Goal: Information Seeking & Learning: Learn about a topic

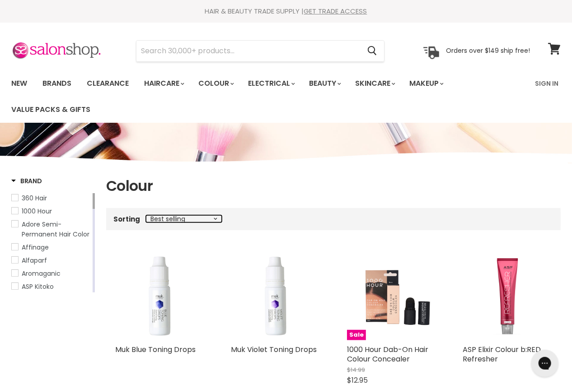
click at [190, 219] on select "Best selling Featured Price, low to high Price, high to low Alphabetically, A-Z…" at bounding box center [184, 218] width 76 height 7
click at [146, 215] on select "Best selling Featured Price, low to high Price, high to low Alphabetically, A-Z…" at bounding box center [184, 218] width 76 height 7
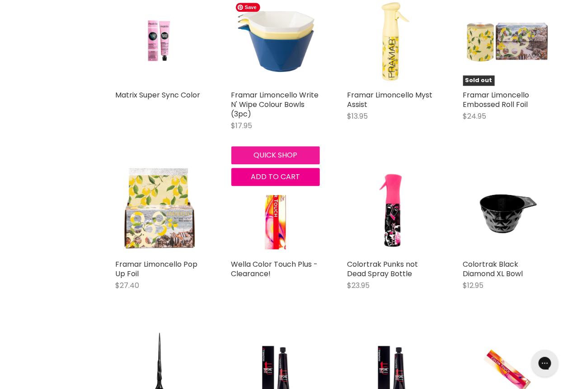
scroll to position [1095, 0]
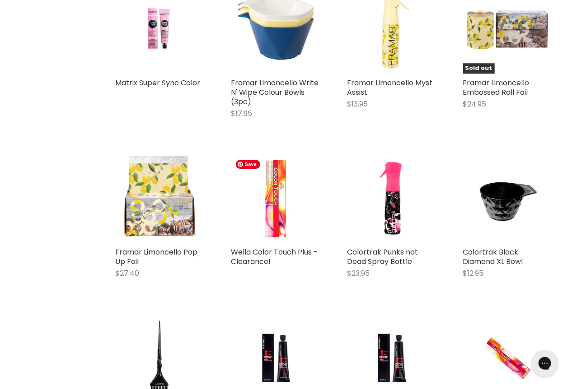
click at [281, 203] on img "Main content" at bounding box center [275, 198] width 89 height 89
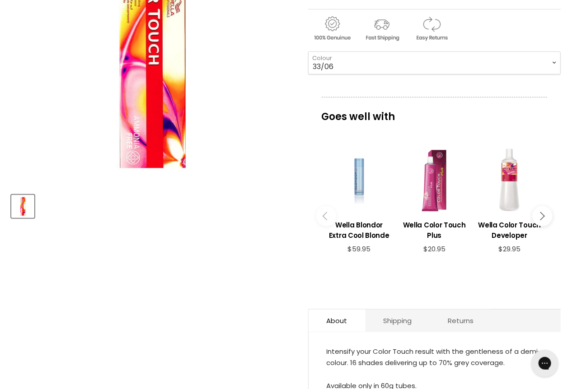
scroll to position [205, 0]
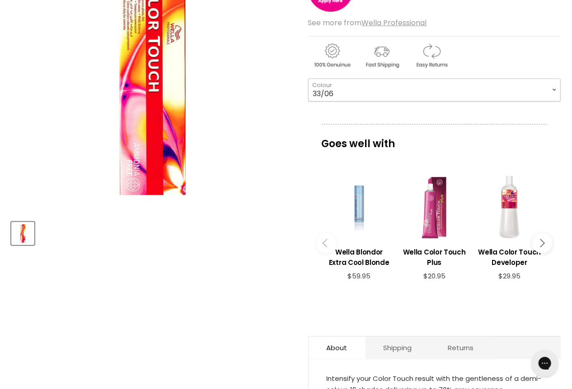
click at [365, 90] on select "33/06 44/05 44/06" at bounding box center [434, 90] width 252 height 23
click at [308, 79] on select "33/06 44/05 44/06" at bounding box center [434, 90] width 252 height 23
select select "44/05"
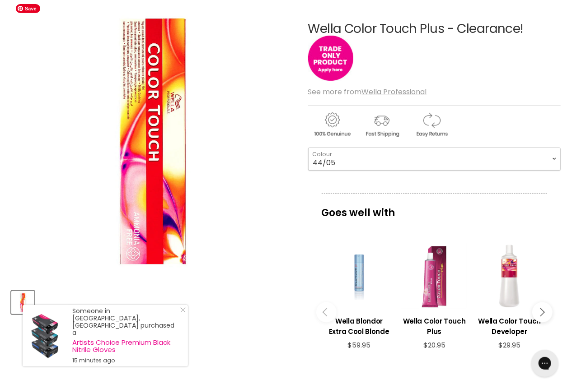
scroll to position [136, 0]
click at [547, 303] on button "Main content" at bounding box center [542, 312] width 20 height 20
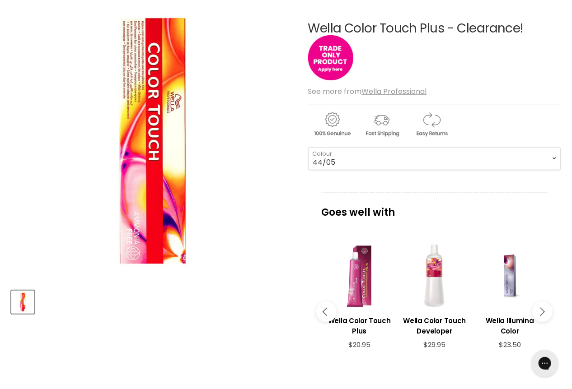
click at [544, 308] on icon "Main content" at bounding box center [540, 312] width 8 height 8
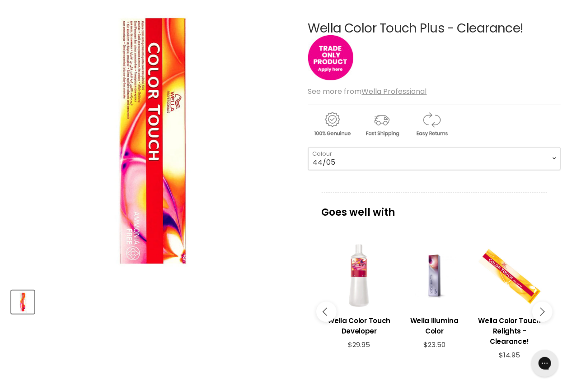
click at [542, 308] on icon "Main content" at bounding box center [540, 312] width 8 height 8
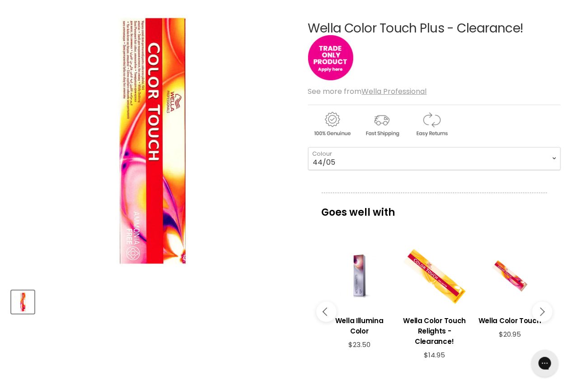
click at [538, 308] on icon "Main content" at bounding box center [540, 312] width 8 height 8
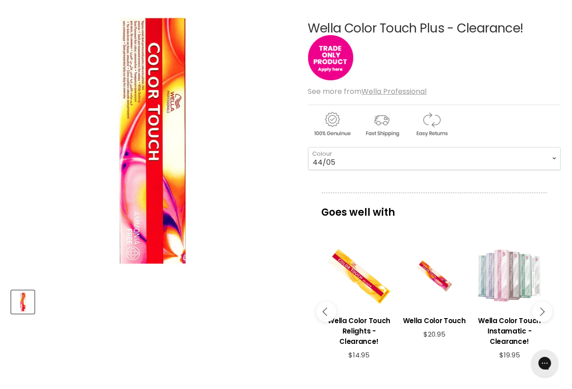
click at [538, 308] on icon "Main content" at bounding box center [540, 312] width 8 height 8
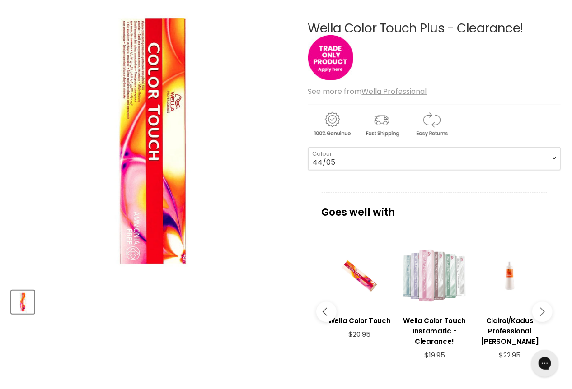
click at [539, 308] on icon "Main content" at bounding box center [540, 312] width 8 height 8
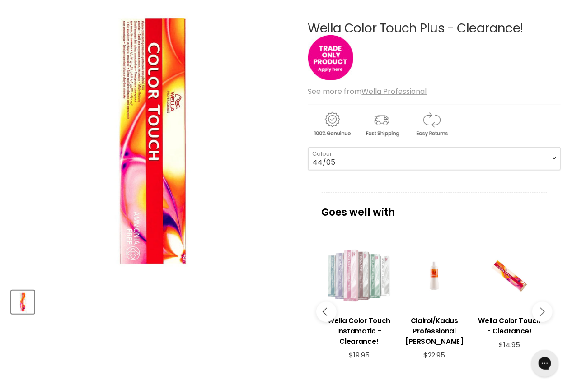
click at [541, 303] on button "Main content" at bounding box center [542, 312] width 20 height 20
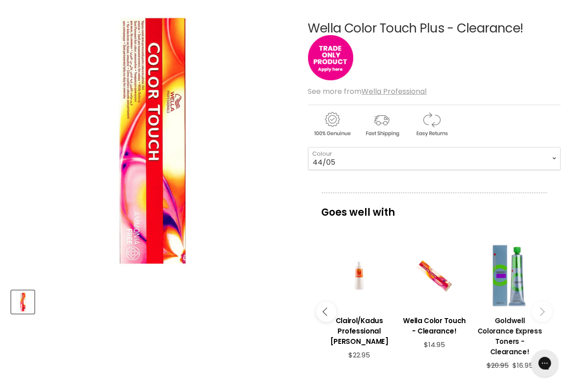
click at [508, 320] on h3 "Goldwell Colorance Express Toners - Clearance!" at bounding box center [509, 337] width 66 height 42
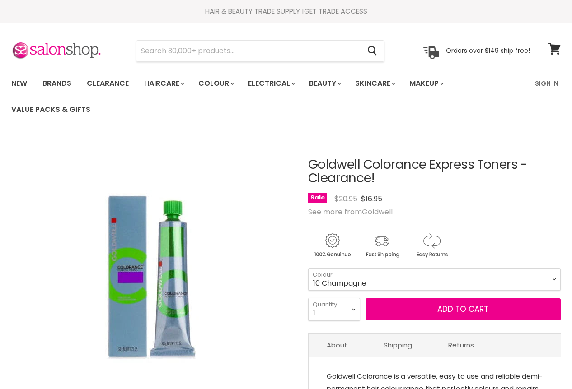
click at [394, 282] on select "9 Champagne 9 Icy 9 Silver 10 Champagne" at bounding box center [434, 279] width 252 height 23
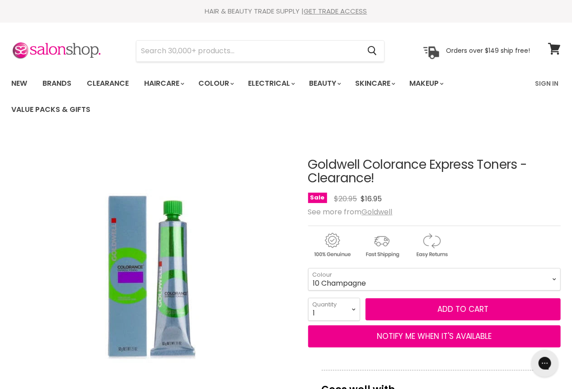
click at [308, 269] on select "9 Champagne 9 Icy 9 Silver 10 Champagne" at bounding box center [434, 279] width 252 height 23
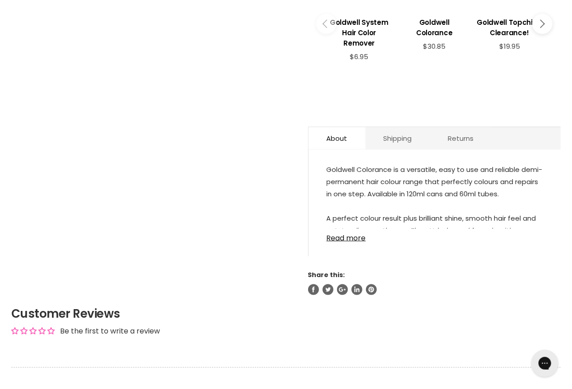
scroll to position [547, 0]
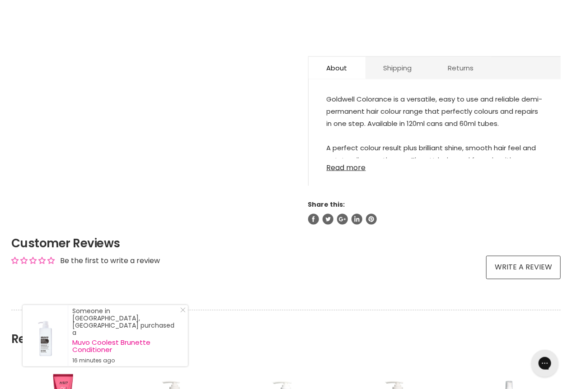
click at [358, 166] on link "Read more" at bounding box center [434, 165] width 216 height 14
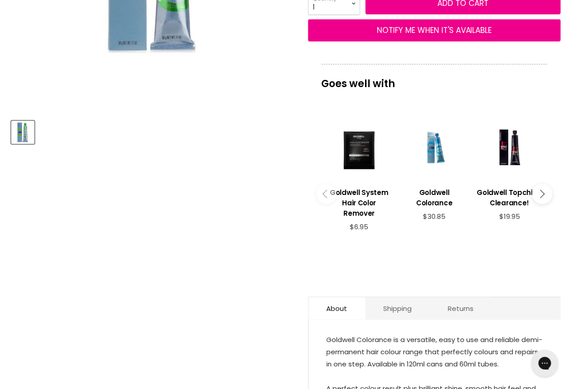
scroll to position [274, 0]
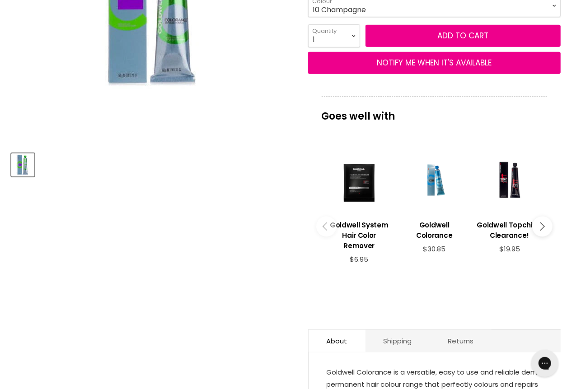
click at [539, 226] on icon "Main content" at bounding box center [540, 226] width 8 height 8
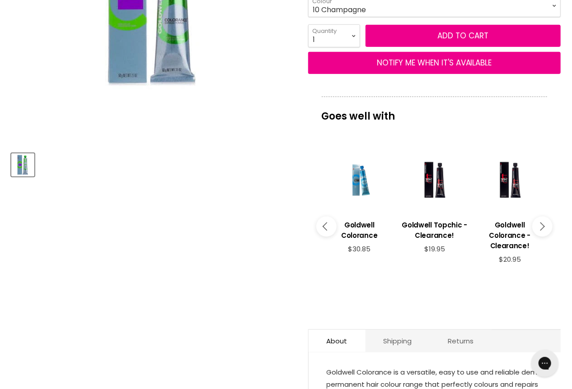
click at [544, 224] on button "Main content" at bounding box center [542, 226] width 20 height 20
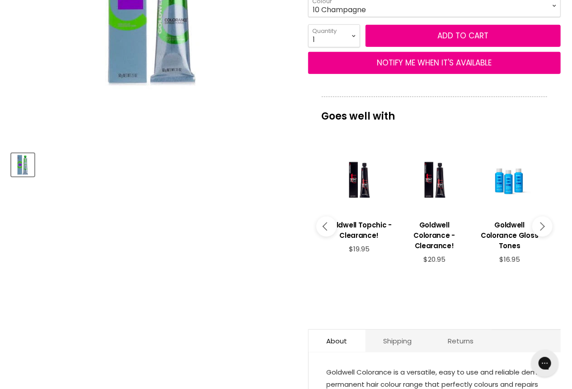
click at [544, 224] on button "Main content" at bounding box center [542, 226] width 20 height 20
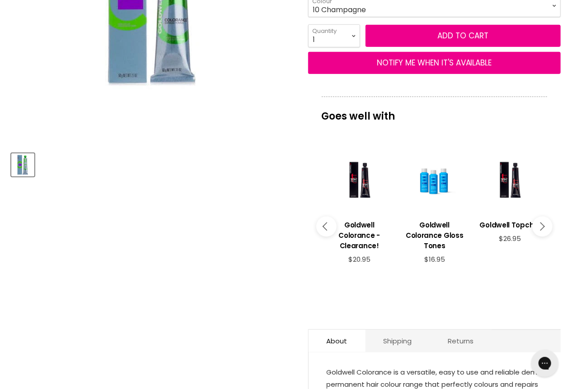
click at [542, 225] on icon "Main content" at bounding box center [540, 226] width 8 height 8
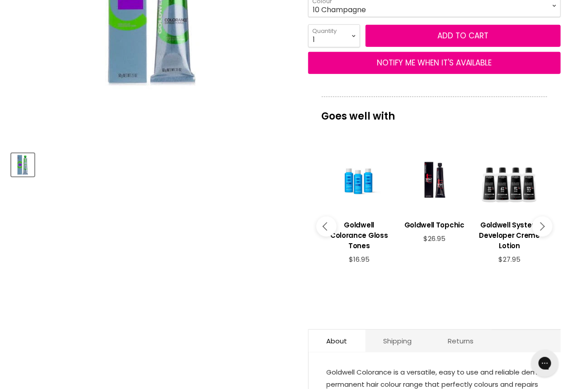
click at [541, 226] on icon "Main content" at bounding box center [540, 226] width 8 height 8
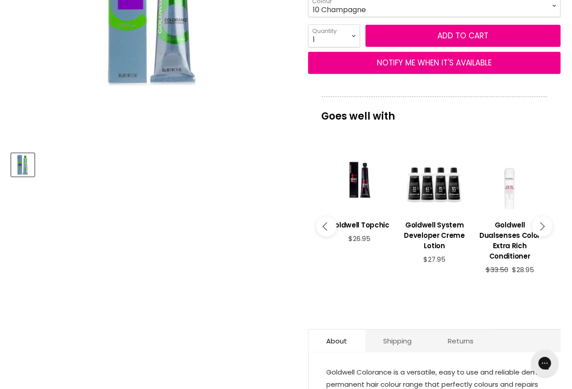
click at [541, 226] on icon "Main content" at bounding box center [540, 226] width 8 height 8
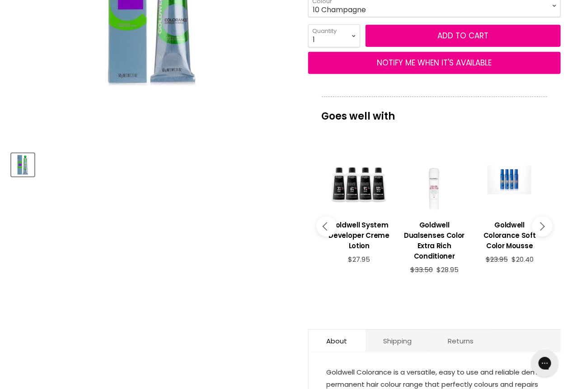
click at [541, 226] on icon "Main content" at bounding box center [540, 226] width 8 height 8
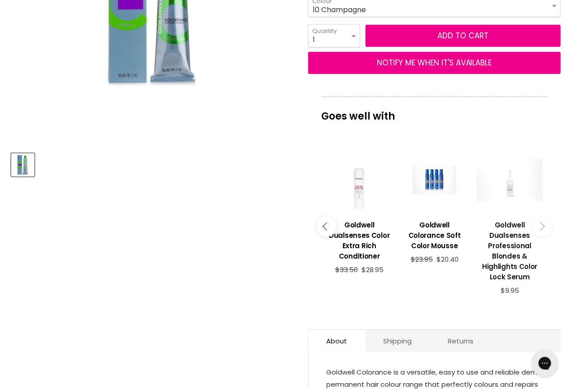
click at [508, 240] on h3 "Goldwell Dualsenses Professional Blondes & Highlights Color Lock Serum" at bounding box center [509, 251] width 66 height 62
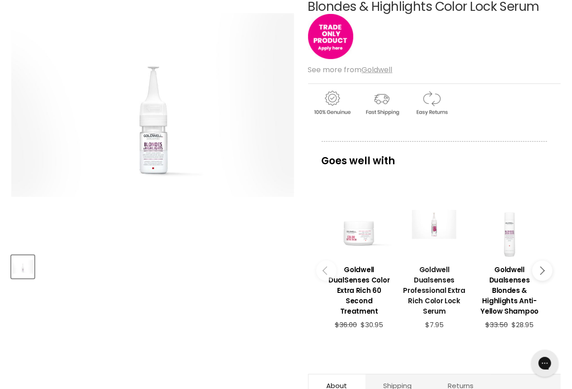
scroll to position [136, 0]
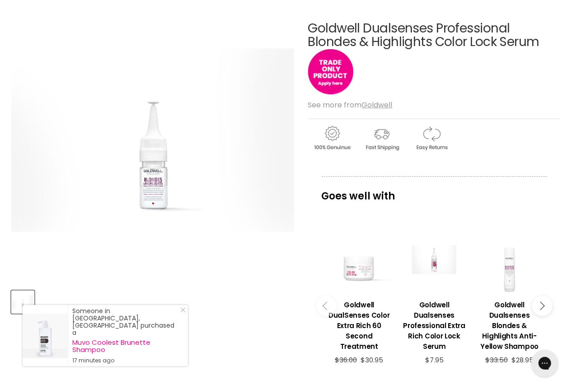
click at [545, 299] on button "Main content" at bounding box center [542, 306] width 20 height 20
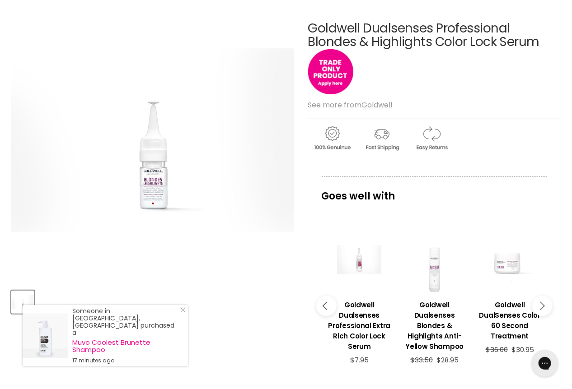
click at [544, 301] on button "Main content" at bounding box center [542, 306] width 20 height 20
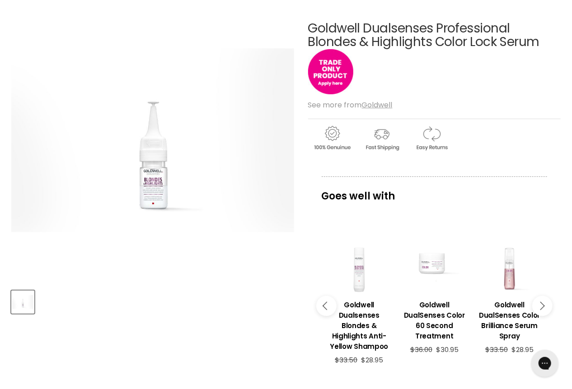
click at [544, 301] on button "Main content" at bounding box center [542, 306] width 20 height 20
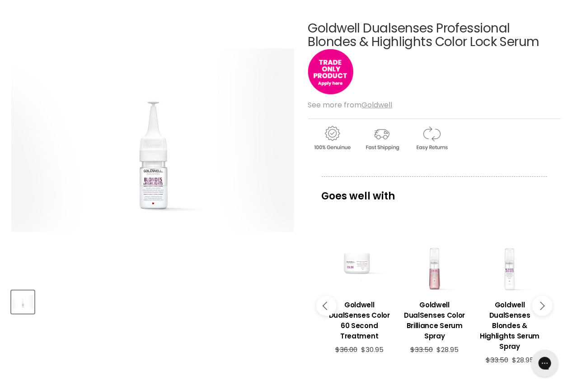
click at [545, 302] on button "Main content" at bounding box center [542, 306] width 20 height 20
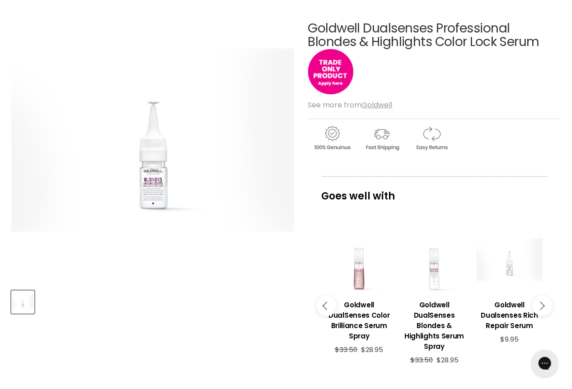
click at [542, 302] on icon "Main content" at bounding box center [540, 306] width 8 height 8
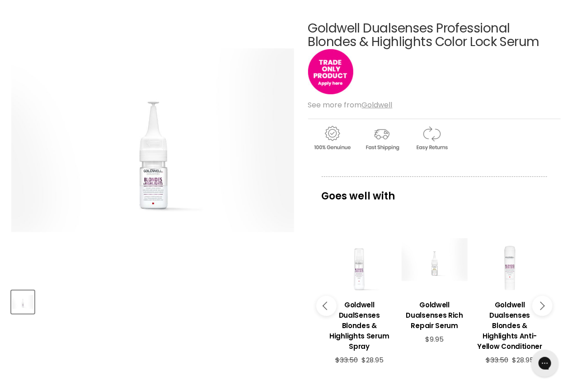
click at [542, 302] on icon "Main content" at bounding box center [540, 306] width 8 height 8
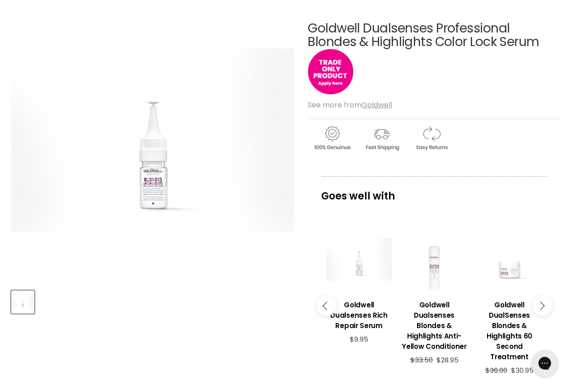
click at [542, 302] on icon "Main content" at bounding box center [540, 306] width 8 height 8
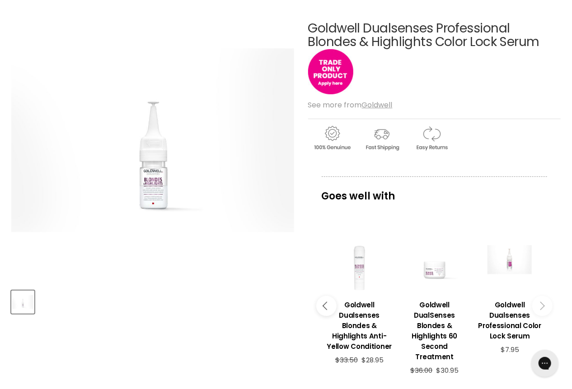
click at [542, 302] on icon "Main content" at bounding box center [540, 306] width 8 height 8
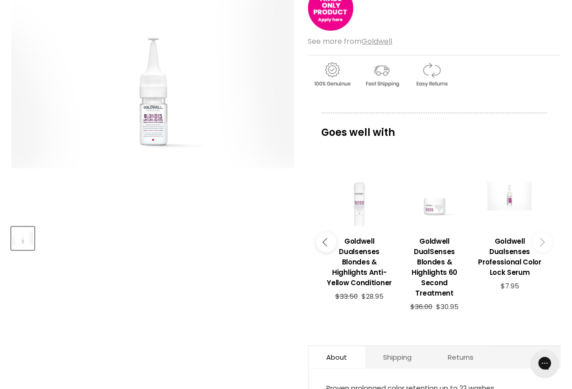
scroll to position [205, 0]
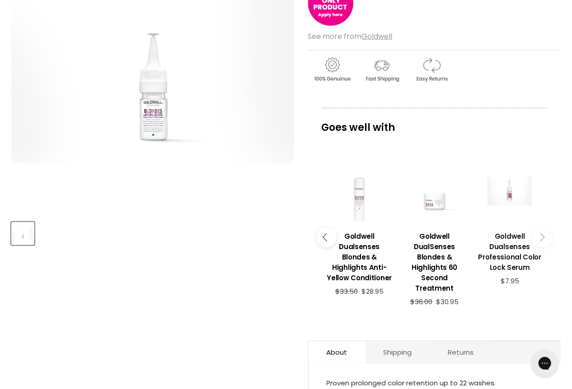
click at [517, 248] on h3 "Goldwell Dualsenses Professional Color Lock Serum" at bounding box center [509, 252] width 66 height 42
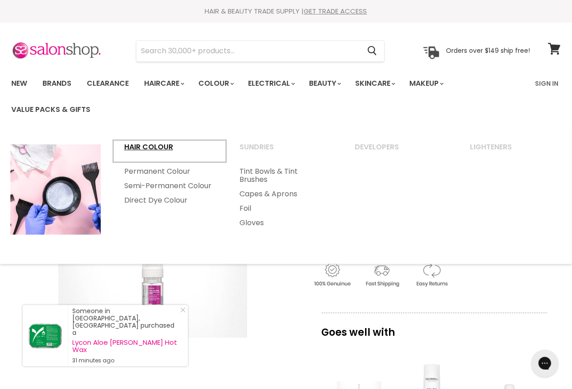
click at [151, 144] on link "Hair Colour" at bounding box center [169, 151] width 113 height 23
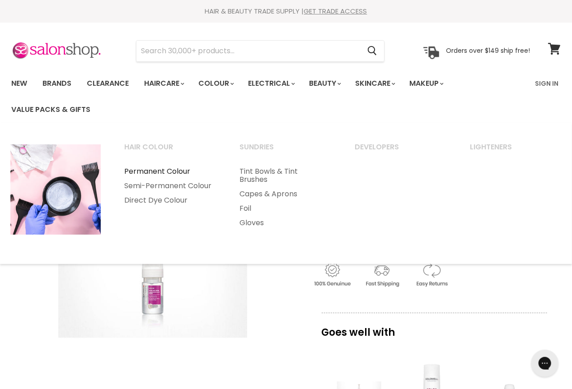
click at [156, 166] on link "Permanent Colour" at bounding box center [169, 171] width 113 height 14
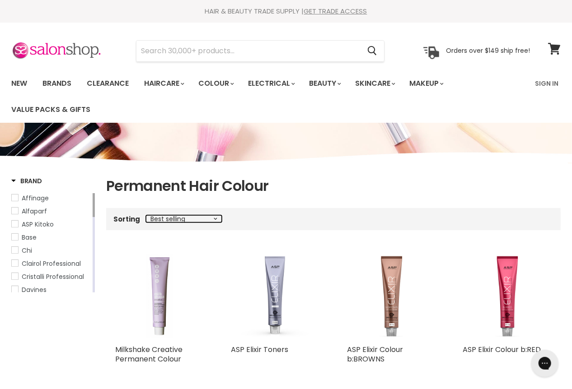
click at [184, 218] on select "Best selling Featured Price, low to high Price, high to low Alphabetically, A-Z…" at bounding box center [184, 218] width 76 height 7
select select "price-ascending"
click at [146, 215] on select "Best selling Featured Price, low to high Price, high to low Alphabetically, A-Z…" at bounding box center [184, 218] width 76 height 7
select select "price-ascending"
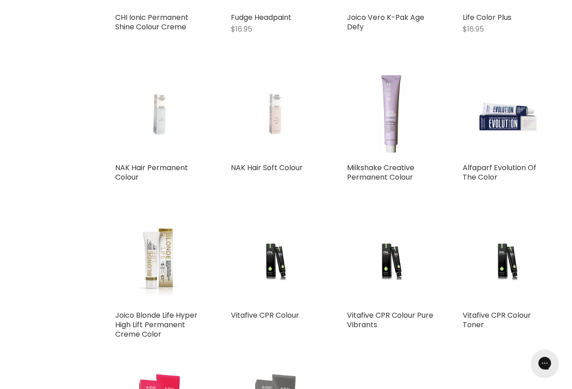
scroll to position [1642, 0]
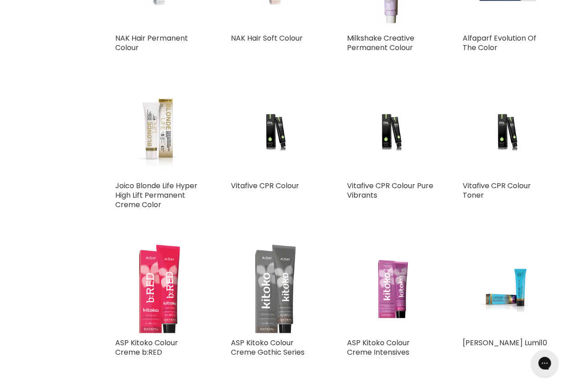
scroll to position [1779, 0]
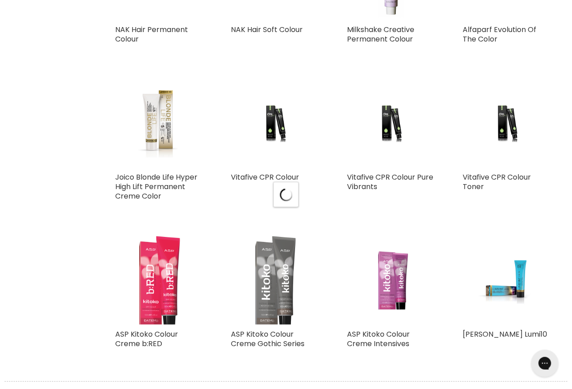
select select "price-ascending"
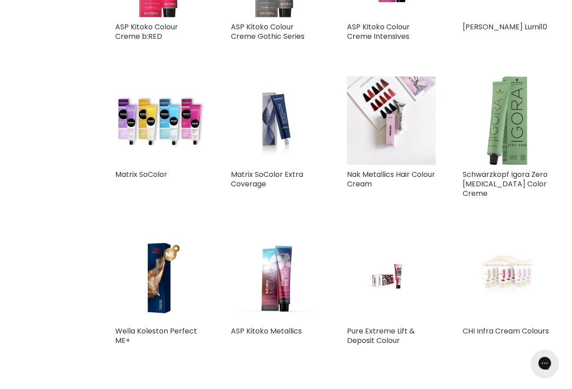
scroll to position [2121, 0]
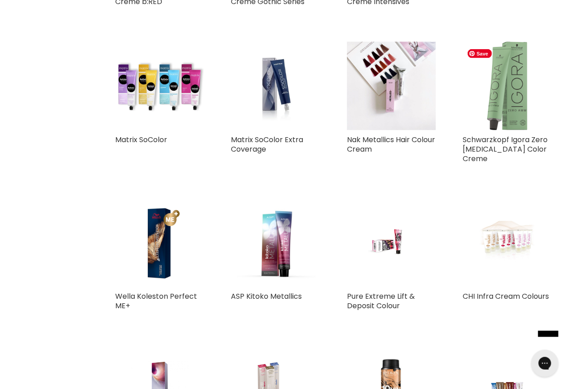
click at [503, 108] on img "Main content" at bounding box center [507, 86] width 89 height 89
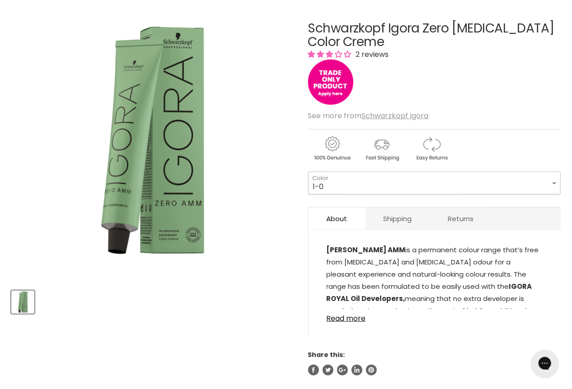
click at [361, 177] on select "1-0 3-0 4-0 4-6 4-68 4-99 5-0 5-00 5-1 5-21 5-60 5-88 6-0 6-23 6-46" at bounding box center [434, 183] width 252 height 23
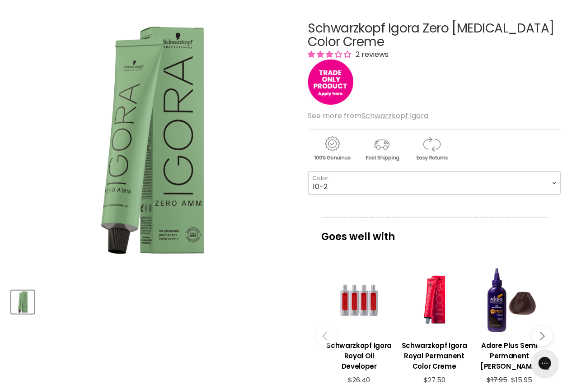
click at [308, 172] on select "1-0 3-0 4-0 4-6 4-68 4-99 5-0 5-00 5-1 5-21 5-60 5-88 6-0 6-23 6-46" at bounding box center [434, 183] width 252 height 23
select select "10-2"
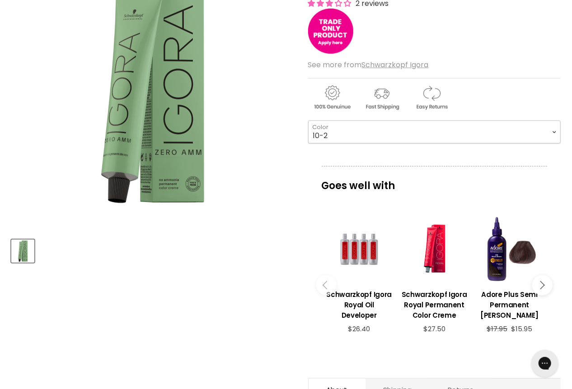
scroll to position [274, 0]
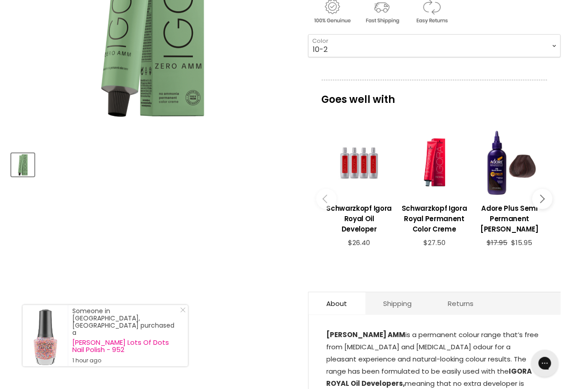
click at [539, 196] on icon "Main content" at bounding box center [540, 199] width 8 height 8
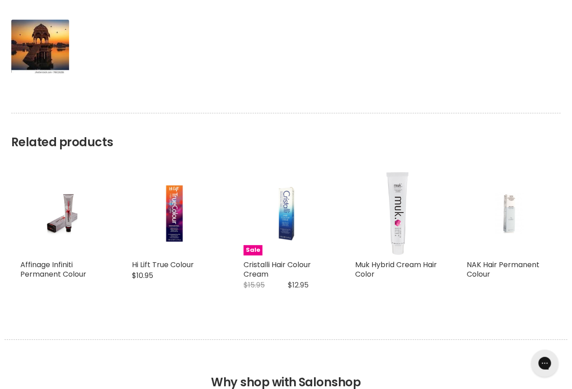
scroll to position [1095, 0]
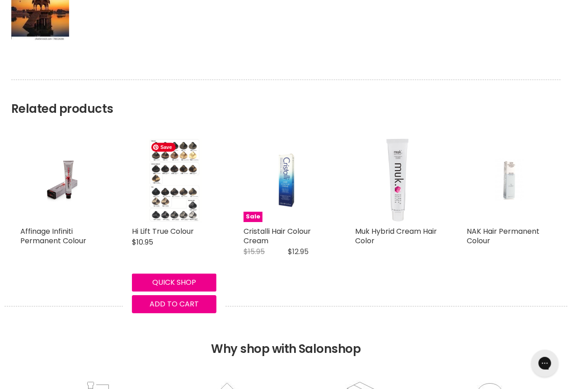
click at [180, 203] on img "Main content" at bounding box center [174, 180] width 55 height 84
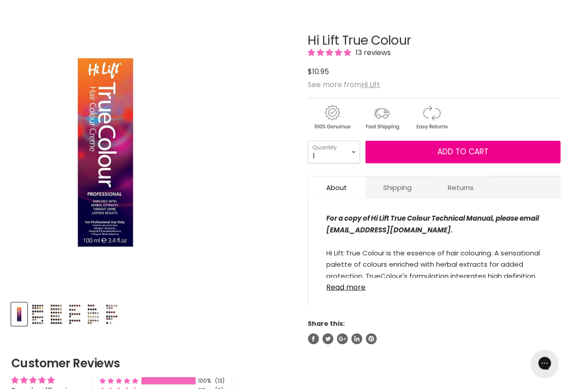
scroll to position [136, 0]
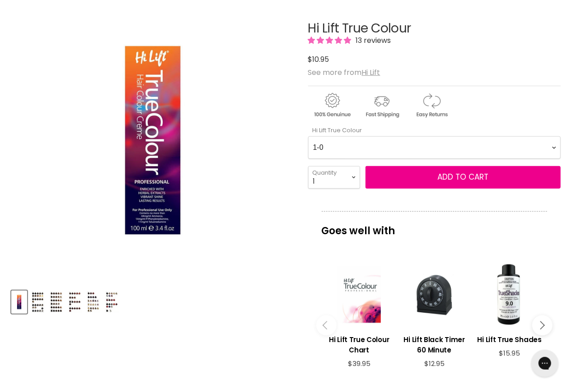
click at [35, 302] on img "Product thumbnails" at bounding box center [38, 302] width 14 height 21
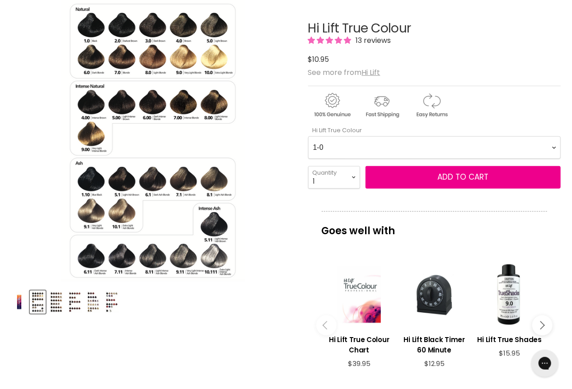
click at [58, 307] on img "Product thumbnails" at bounding box center [56, 302] width 14 height 21
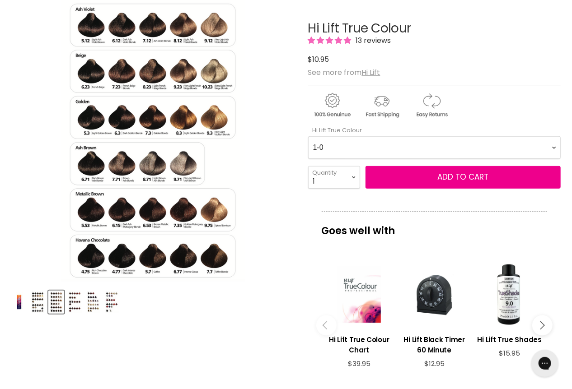
click at [76, 304] on img "Product thumbnails" at bounding box center [75, 302] width 14 height 21
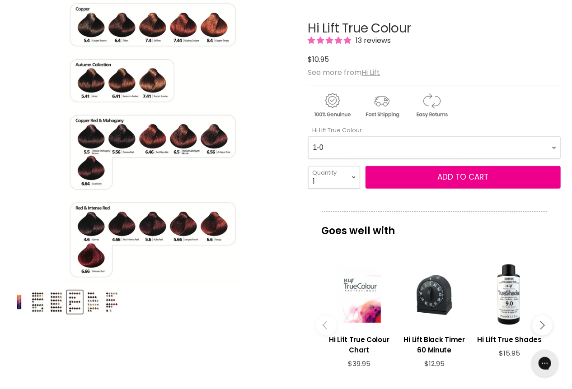
click at [94, 301] on img "Product thumbnails" at bounding box center [93, 302] width 14 height 21
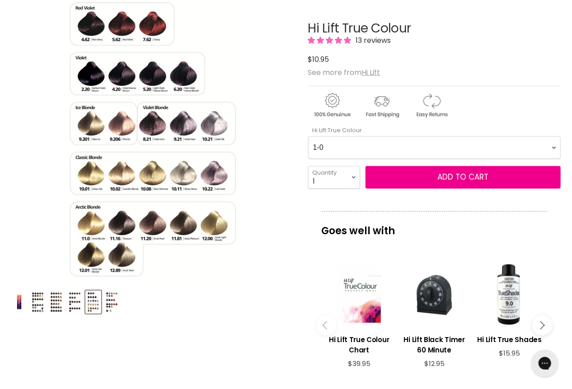
click at [114, 303] on img "Product thumbnails" at bounding box center [112, 302] width 14 height 21
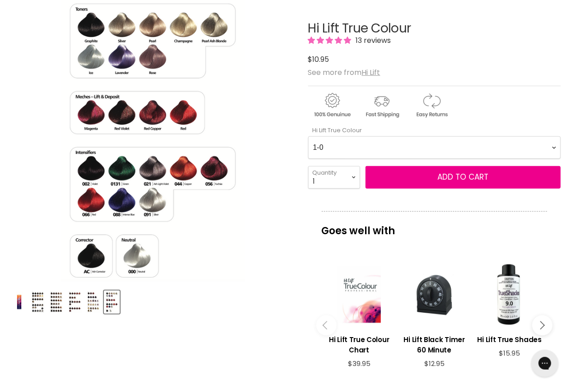
click at [47, 299] on div "Product thumbnails" at bounding box center [152, 301] width 285 height 26
click at [40, 301] on img "Product thumbnails" at bounding box center [38, 302] width 14 height 21
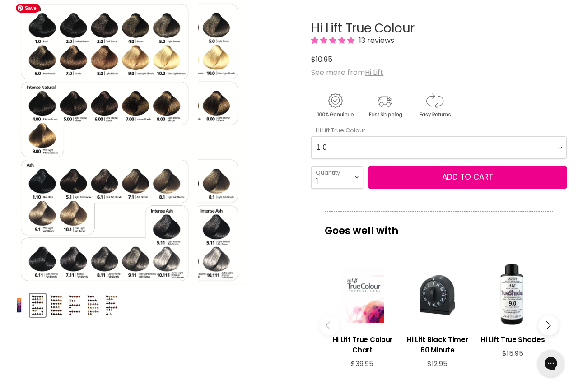
click at [132, 102] on img "Hi Lift True Colour image. Click or Scroll to Zoom." at bounding box center [104, 142] width 186 height 286
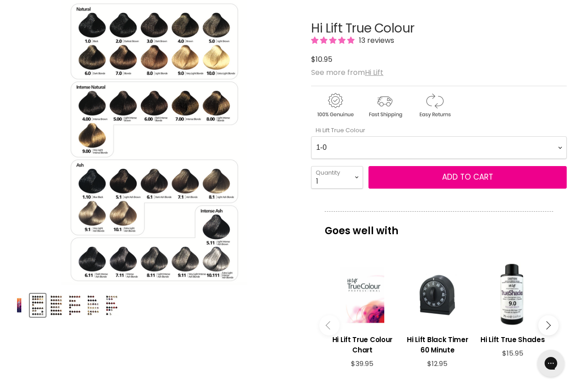
drag, startPoint x: 152, startPoint y: 92, endPoint x: 55, endPoint y: 298, distance: 227.6
click at [55, 298] on img "Product thumbnails" at bounding box center [56, 305] width 14 height 21
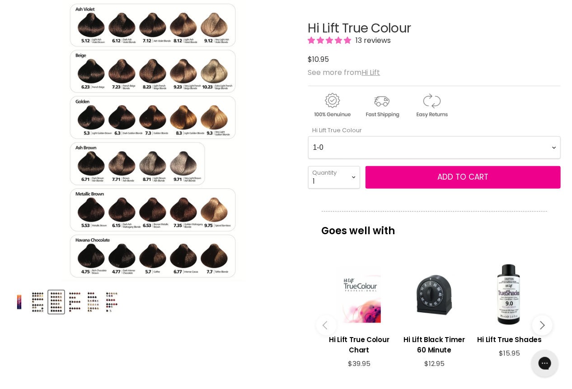
drag, startPoint x: 72, startPoint y: 225, endPoint x: 75, endPoint y: 302, distance: 76.8
click at [75, 303] on img "Product thumbnails" at bounding box center [75, 302] width 14 height 21
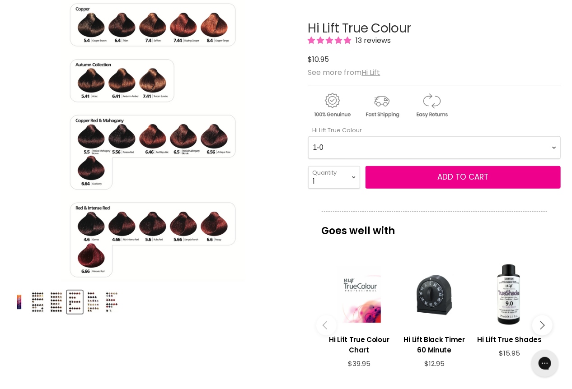
drag, startPoint x: 54, startPoint y: 75, endPoint x: 95, endPoint y: 307, distance: 235.8
click at [95, 307] on img "Product thumbnails" at bounding box center [93, 302] width 14 height 21
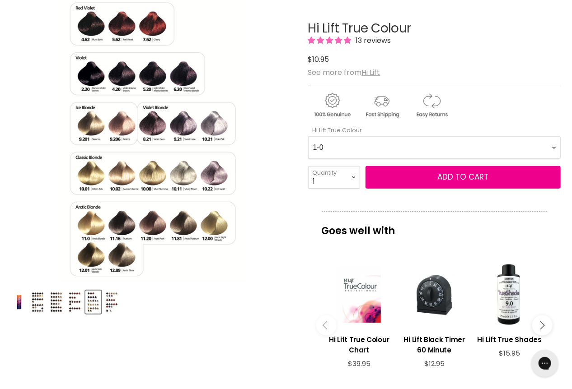
drag, startPoint x: 101, startPoint y: 98, endPoint x: 107, endPoint y: 302, distance: 204.2
click at [107, 302] on img "Product thumbnails" at bounding box center [112, 302] width 14 height 21
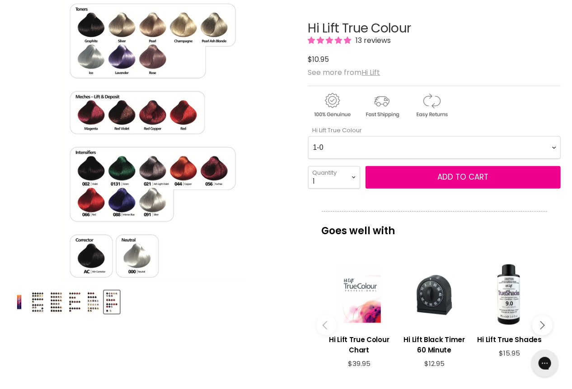
drag, startPoint x: 61, startPoint y: 136, endPoint x: 480, endPoint y: 43, distance: 429.1
click at [480, 43] on div "13 reviews" at bounding box center [434, 40] width 252 height 10
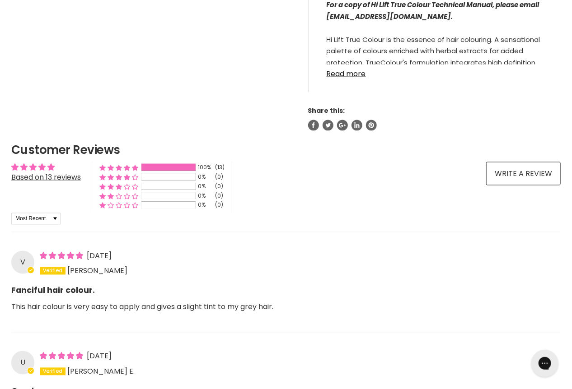
scroll to position [704, 0]
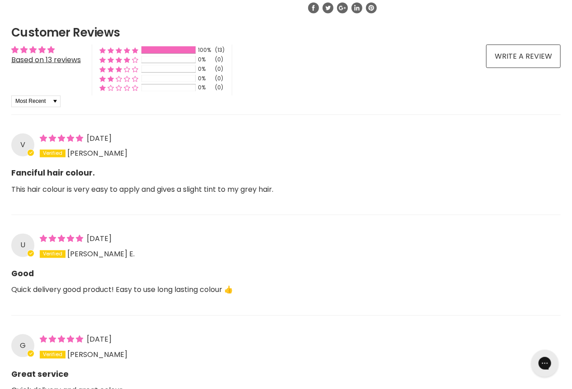
click at [61, 98] on select "Most Recent Highest Rating Lowest Rating Only Pictures Pictures First Videos Fi…" at bounding box center [35, 102] width 49 height 12
select select "with-pictures"
click at [11, 96] on select "Most Recent Highest Rating Lowest Rating Only Pictures Pictures First Videos Fi…" at bounding box center [35, 102] width 49 height 12
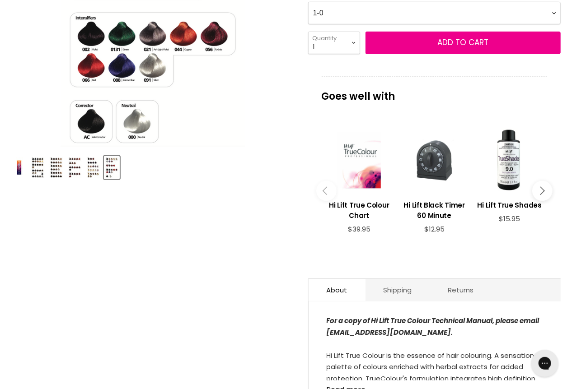
scroll to position [256, 0]
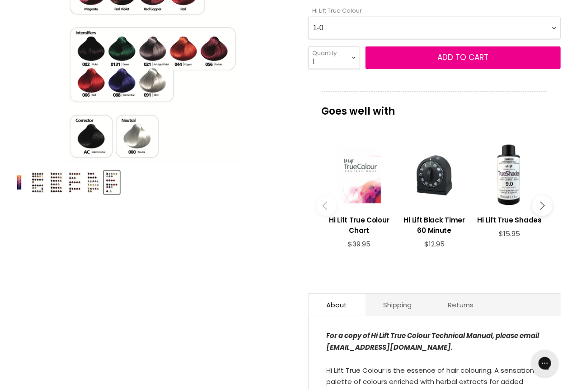
click at [366, 190] on div "Main content" at bounding box center [359, 175] width 66 height 66
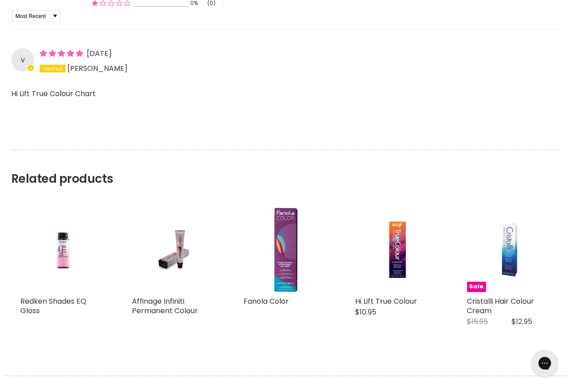
scroll to position [752, 0]
